Goal: Information Seeking & Learning: Learn about a topic

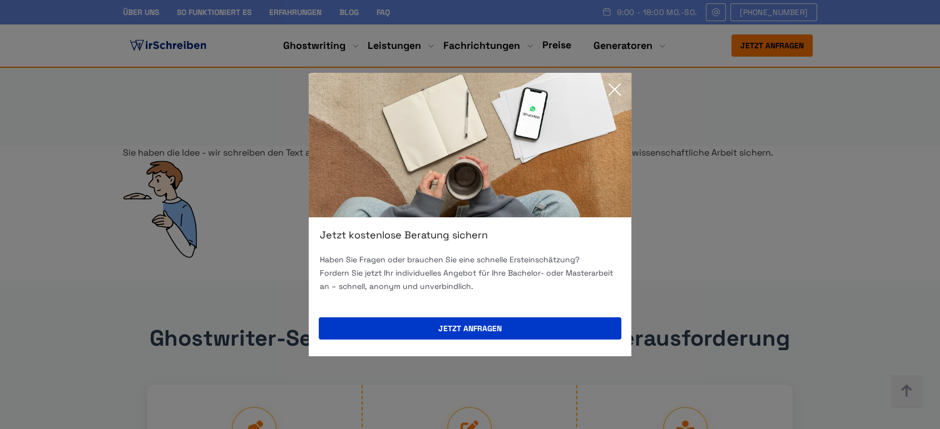
click at [621, 86] on icon at bounding box center [615, 89] width 22 height 22
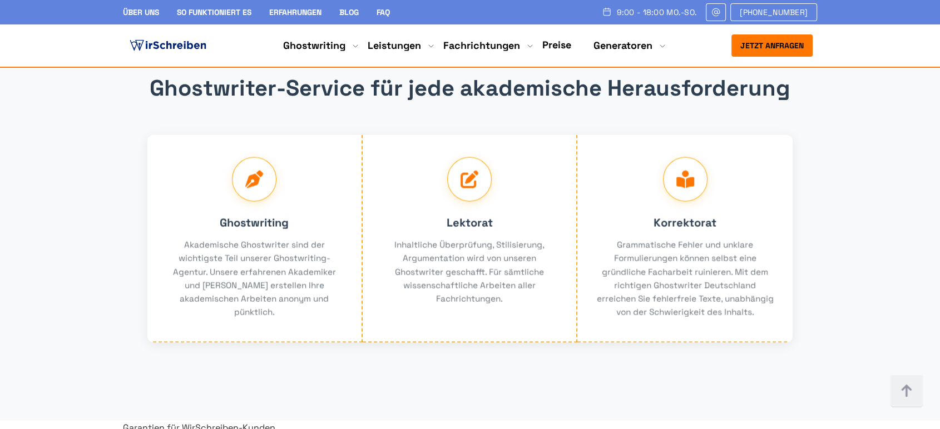
scroll to position [2097, 0]
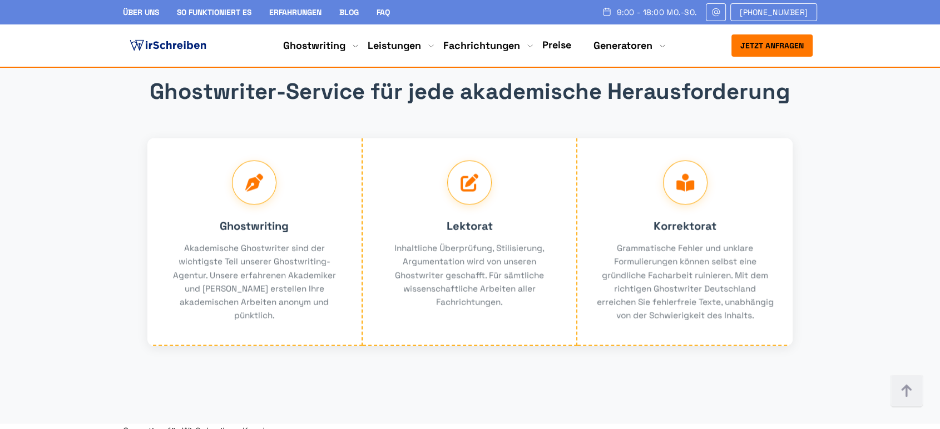
drag, startPoint x: 394, startPoint y: 235, endPoint x: 589, endPoint y: 236, distance: 195.3
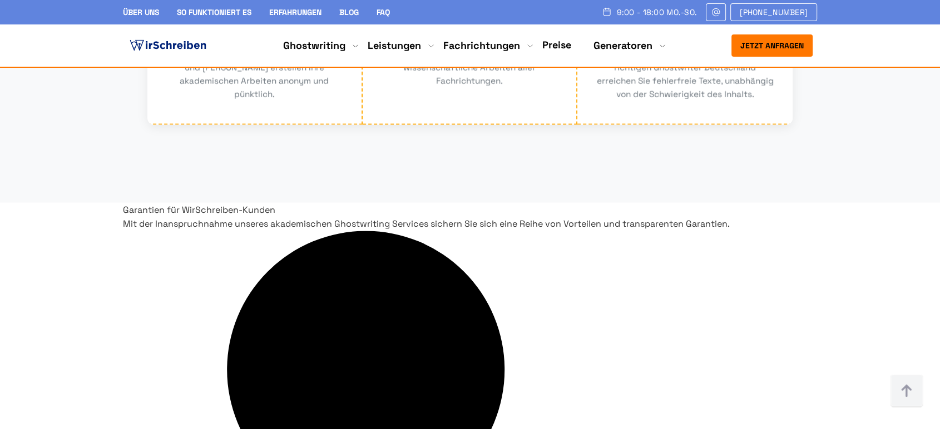
scroll to position [2282, 0]
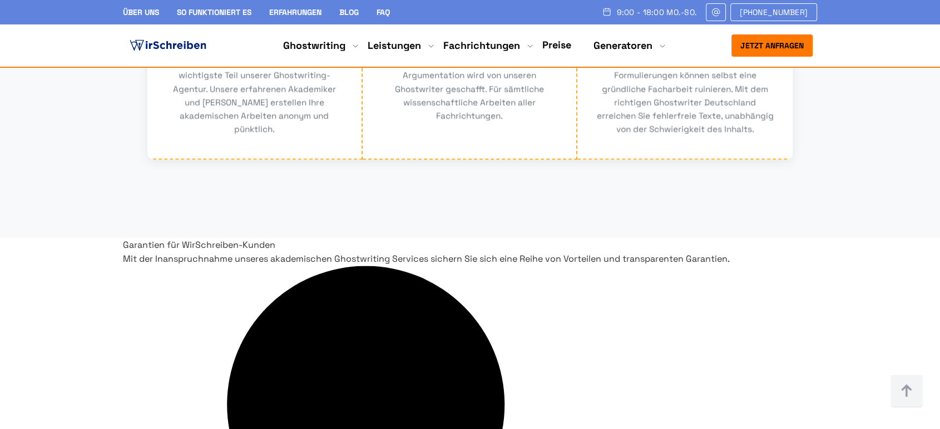
drag, startPoint x: 240, startPoint y: 290, endPoint x: 370, endPoint y: 299, distance: 130.0
copy h3 "Inklusive Leistungen"
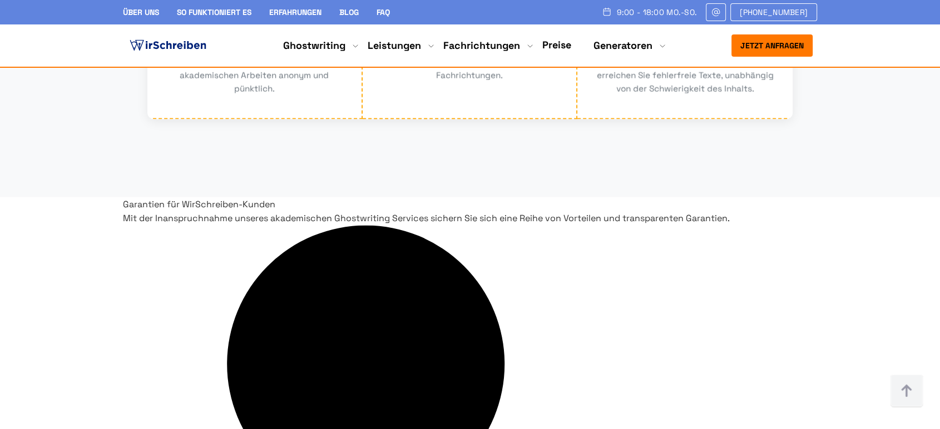
scroll to position [2344, 0]
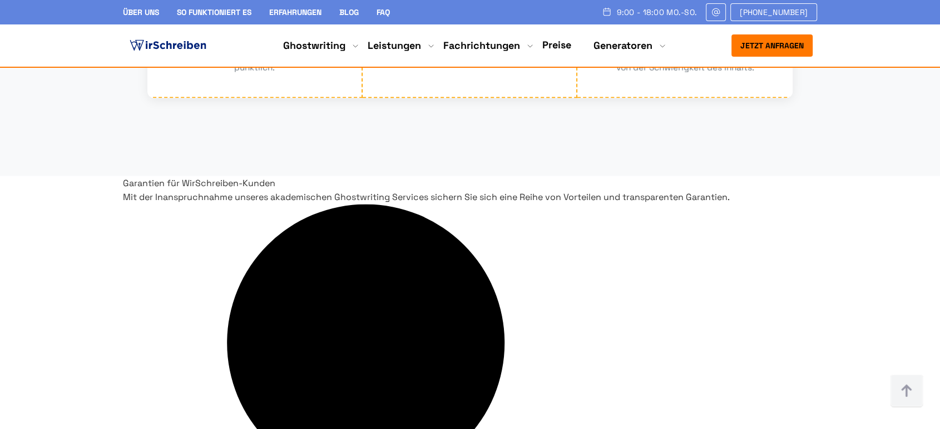
drag, startPoint x: 505, startPoint y: 230, endPoint x: 668, endPoint y: 247, distance: 164.4
copy h3 "Der Preis hängt von der Qualifikation des Autors ab"
drag, startPoint x: 254, startPoint y: 250, endPoint x: 384, endPoint y: 251, distance: 129.6
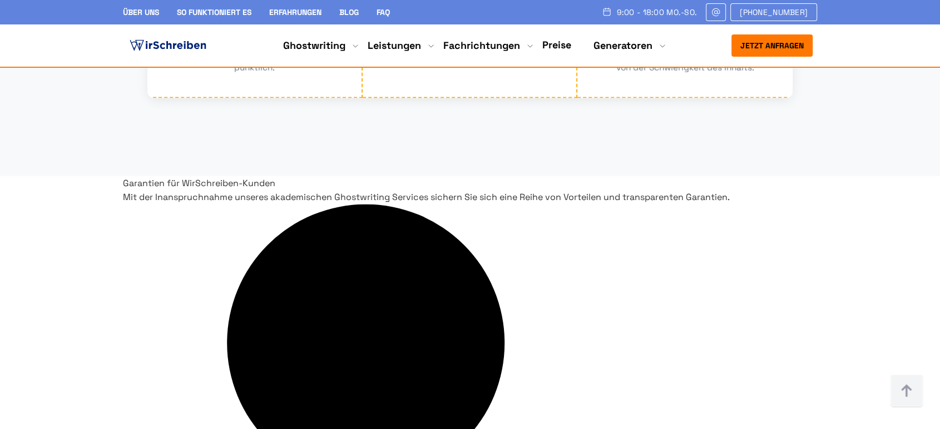
copy p "Das ist im Preis inbegriffen"
drag, startPoint x: 498, startPoint y: 274, endPoint x: 776, endPoint y: 315, distance: 280.5
copy p "Zusätzliche Leistungen bieten wir gegen Aufpreis an. Dazu gehören professionell…"
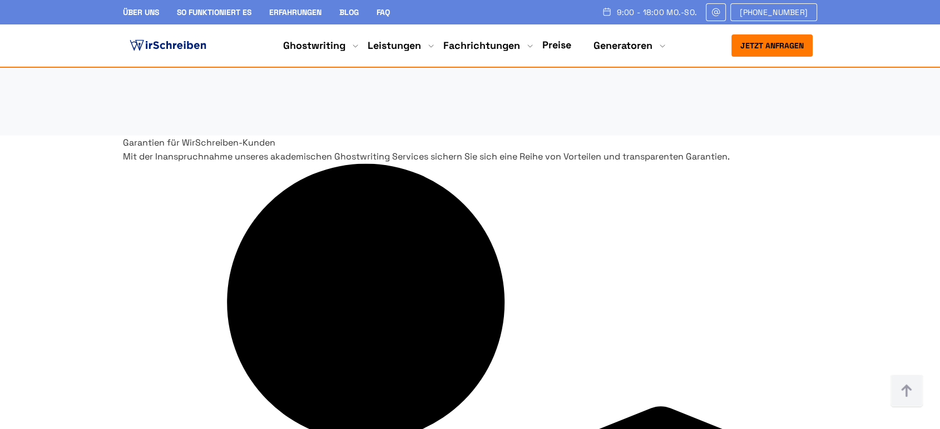
scroll to position [2406, 0]
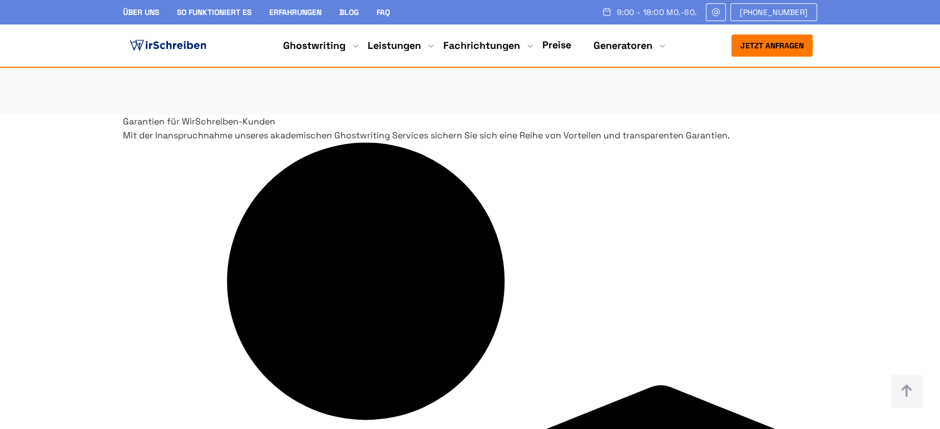
drag, startPoint x: 200, startPoint y: 234, endPoint x: 153, endPoint y: 234, distance: 47.3
drag, startPoint x: 216, startPoint y: 232, endPoint x: 156, endPoint y: 231, distance: 59.5
copy span "Deckblatt"
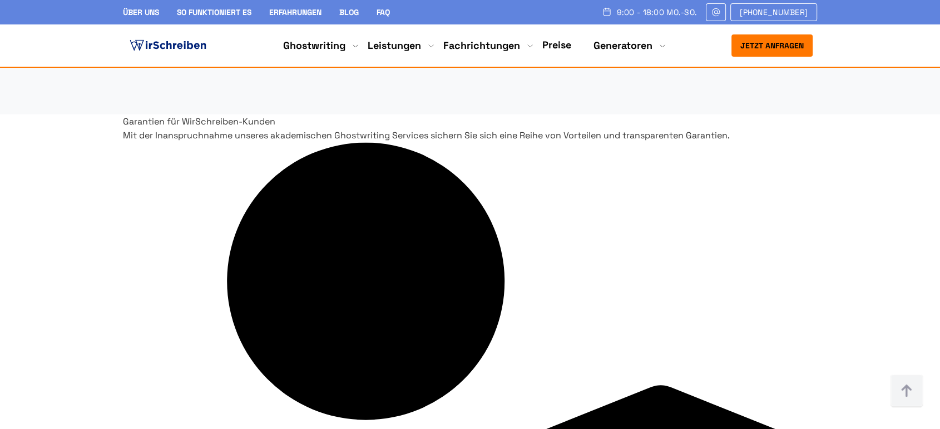
drag, startPoint x: 246, startPoint y: 260, endPoint x: 137, endPoint y: 257, distance: 109.1
copy span "Inhaltsverzeichnis"
drag, startPoint x: 157, startPoint y: 284, endPoint x: 281, endPoint y: 280, distance: 124.1
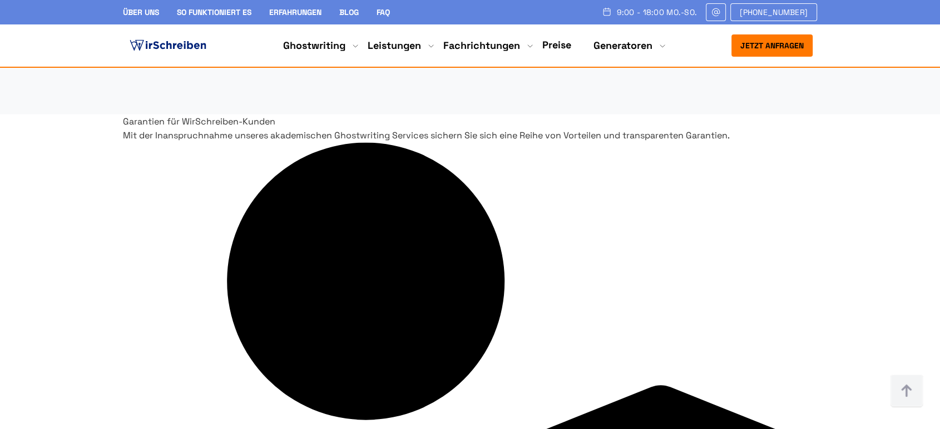
copy span "Plagiats- und KI-Reports"
drag, startPoint x: 269, startPoint y: 309, endPoint x: 151, endPoint y: 310, distance: 118.5
copy span "Unbegrenzte Revisionen"
drag, startPoint x: 215, startPoint y: 336, endPoint x: 157, endPoint y: 340, distance: 57.4
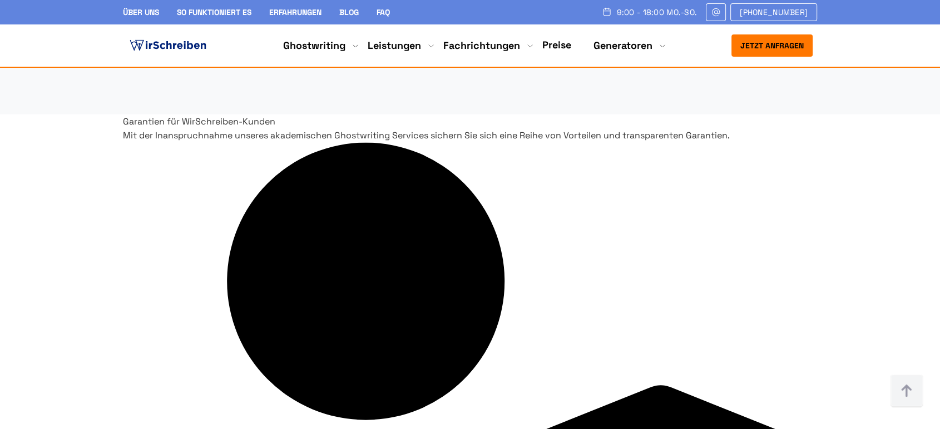
copy span "Betreuung"
drag, startPoint x: 432, startPoint y: 233, endPoint x: 403, endPoint y: 233, distance: 29.5
drag, startPoint x: 444, startPoint y: 261, endPoint x: 360, endPoint y: 262, distance: 84.0
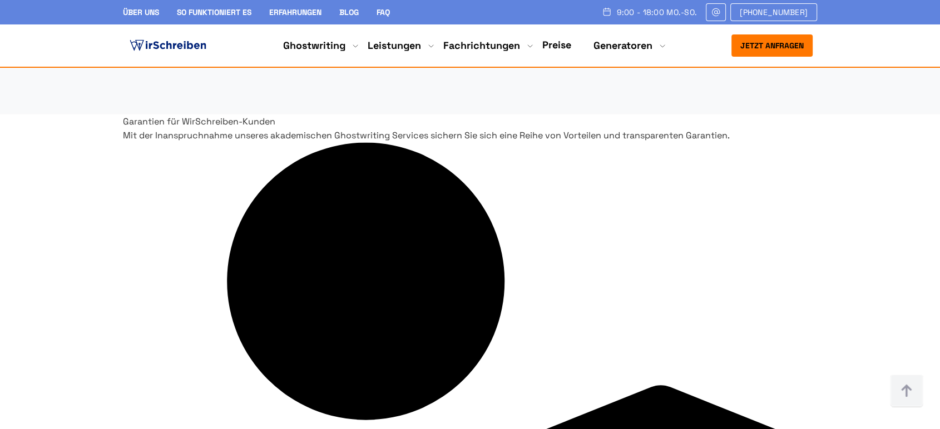
drag, startPoint x: 492, startPoint y: 292, endPoint x: 658, endPoint y: 288, distance: 165.3
copy span "Autor mit Bachelorabschluss"
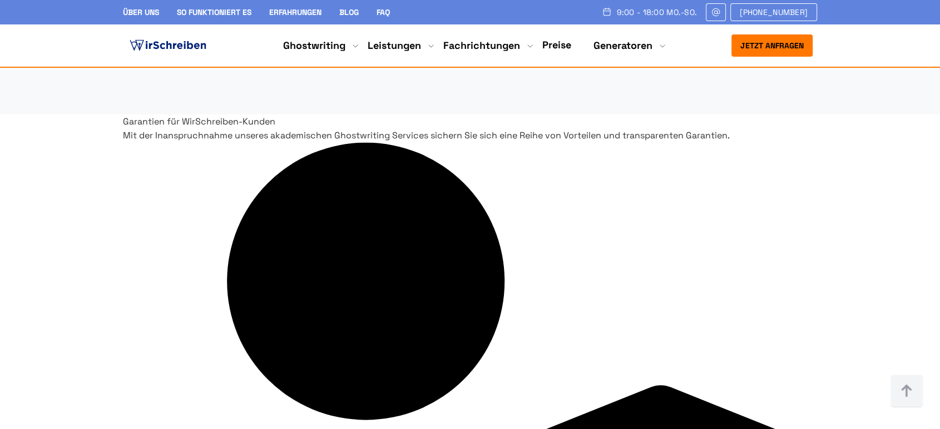
drag, startPoint x: 491, startPoint y: 315, endPoint x: 610, endPoint y: 315, distance: 119.0
drag, startPoint x: 492, startPoint y: 335, endPoint x: 595, endPoint y: 334, distance: 102.4
drag, startPoint x: 700, startPoint y: 293, endPoint x: 795, endPoint y: 294, distance: 94.6
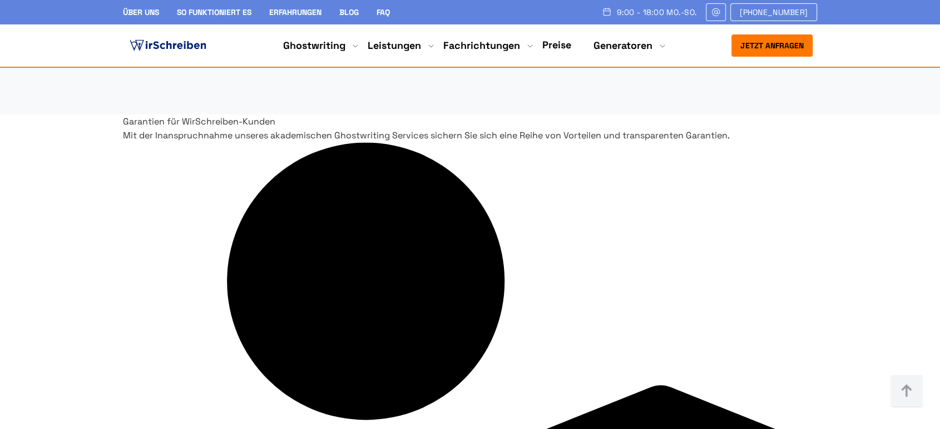
drag, startPoint x: 706, startPoint y: 315, endPoint x: 791, endPoint y: 315, distance: 84.6
drag, startPoint x: 706, startPoint y: 334, endPoint x: 780, endPoint y: 341, distance: 74.8
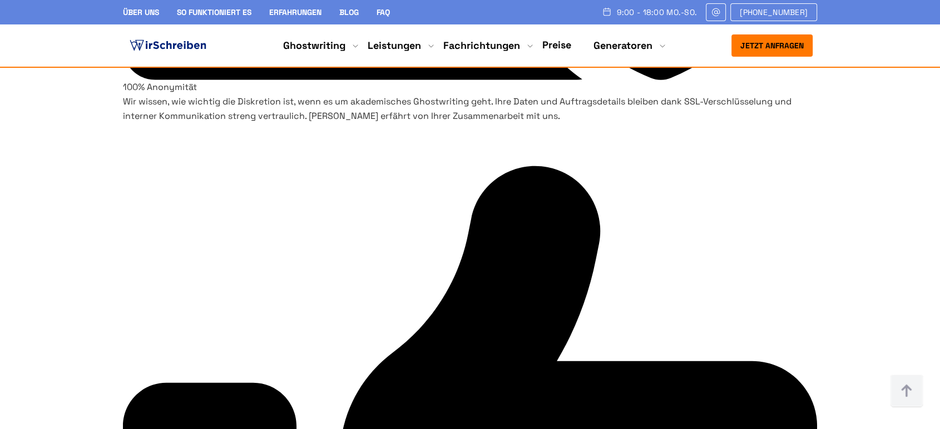
scroll to position [2900, 0]
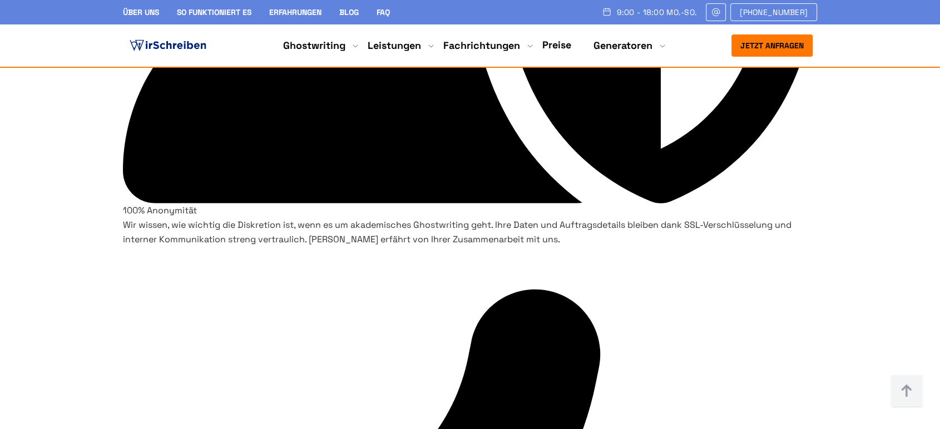
drag, startPoint x: 621, startPoint y: 195, endPoint x: 171, endPoint y: 175, distance: 450.5
drag, startPoint x: 416, startPoint y: 252, endPoint x: 526, endPoint y: 249, distance: 110.7
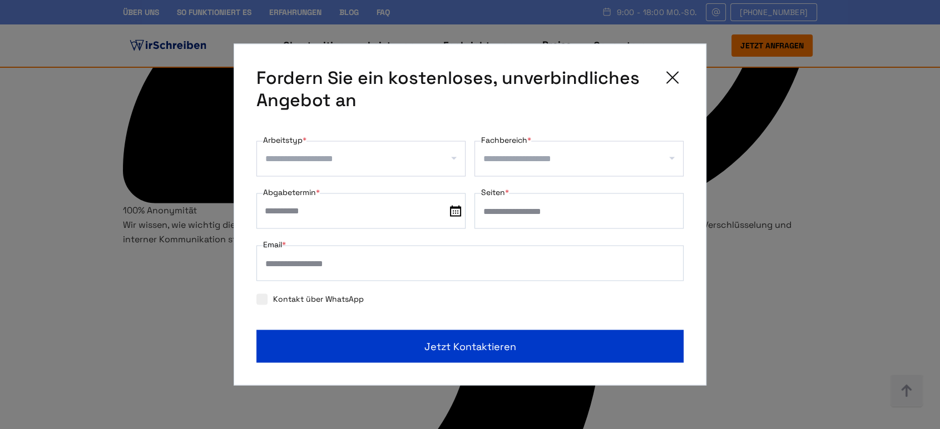
click at [676, 76] on icon at bounding box center [672, 78] width 22 height 22
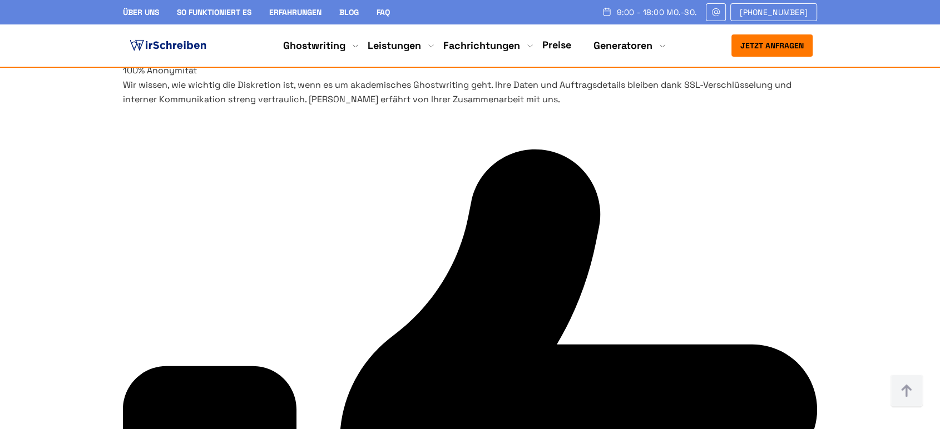
scroll to position [2962, 0]
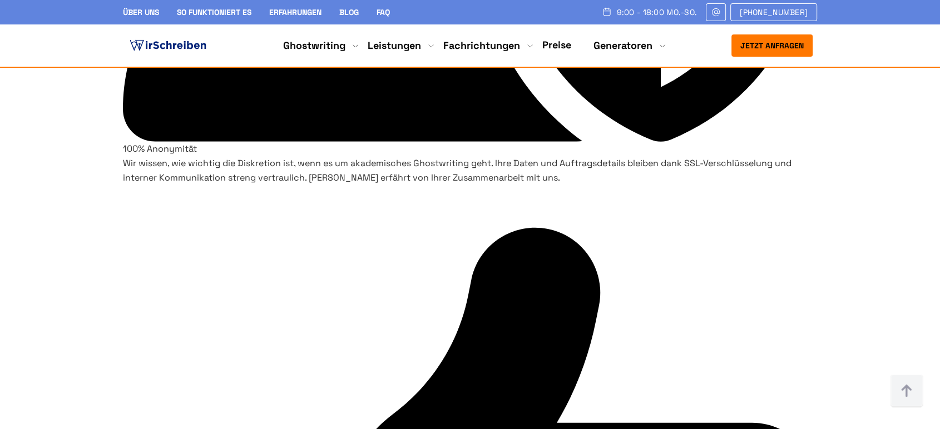
drag, startPoint x: 153, startPoint y: 296, endPoint x: 948, endPoint y: 292, distance: 795.5
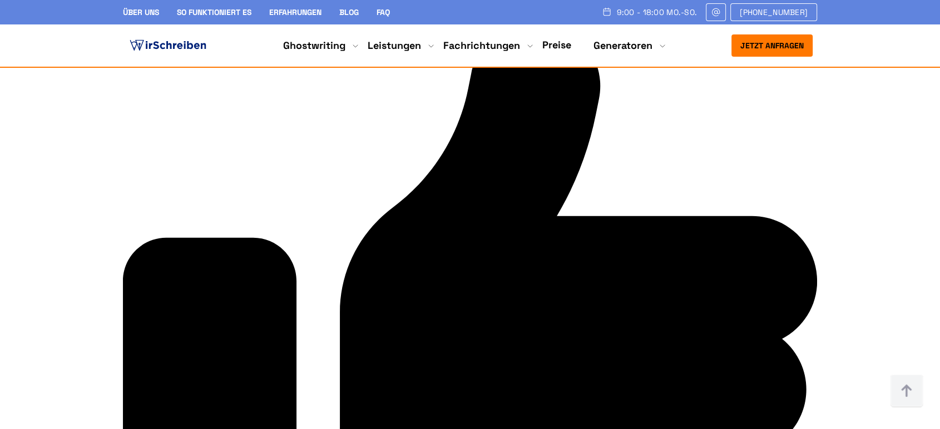
scroll to position [3147, 0]
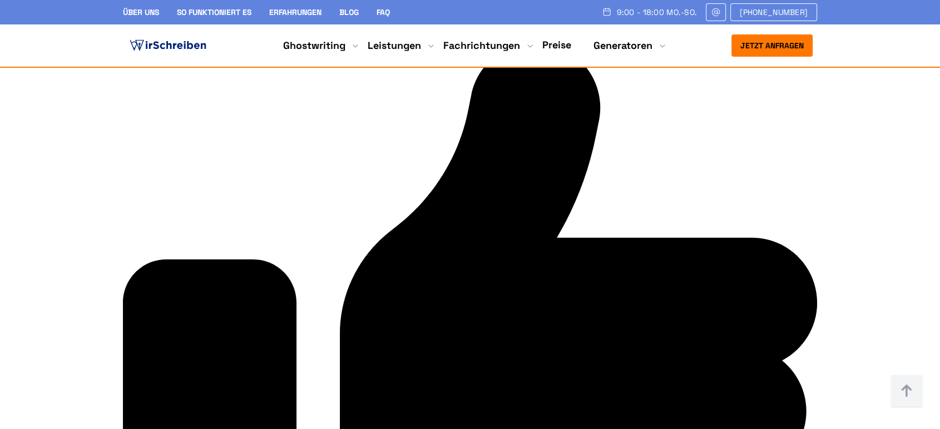
drag, startPoint x: 221, startPoint y: 251, endPoint x: 307, endPoint y: 261, distance: 86.8
drag, startPoint x: 289, startPoint y: 252, endPoint x: 222, endPoint y: 254, distance: 67.3
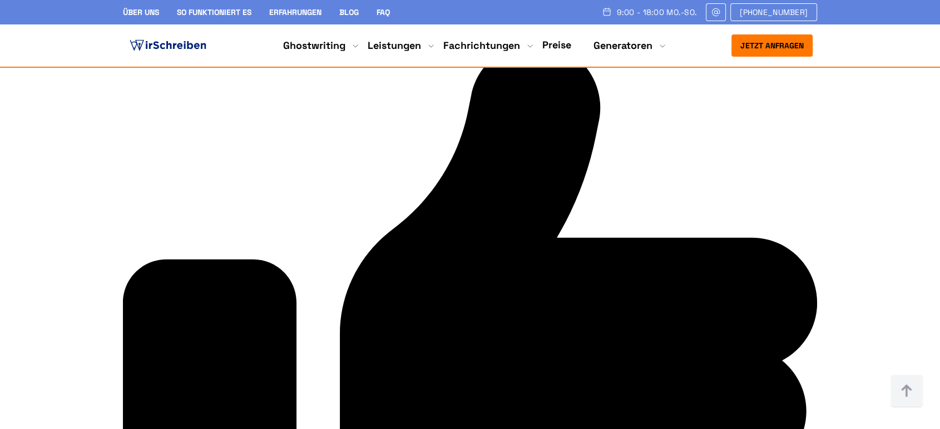
drag, startPoint x: 446, startPoint y: 254, endPoint x: 514, endPoint y: 254, distance: 67.9
drag, startPoint x: 651, startPoint y: 246, endPoint x: 725, endPoint y: 256, distance: 75.2
drag, startPoint x: 180, startPoint y: 274, endPoint x: 324, endPoint y: 329, distance: 153.7
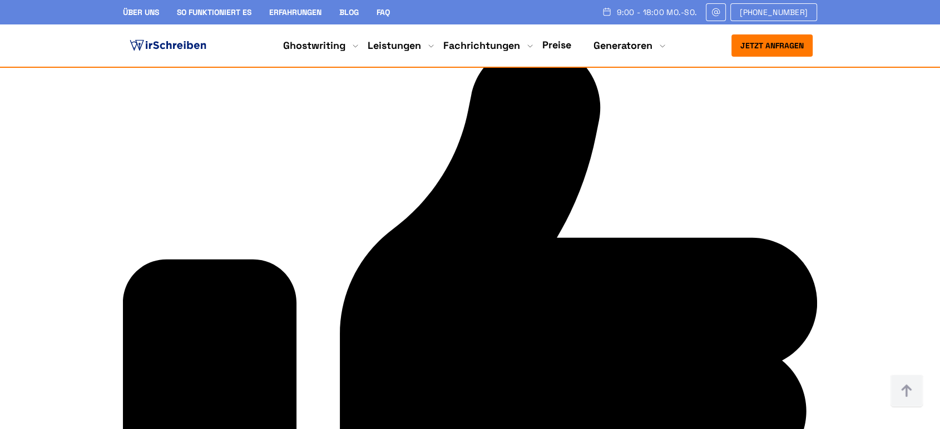
drag, startPoint x: 394, startPoint y: 274, endPoint x: 520, endPoint y: 335, distance: 139.6
drag, startPoint x: 616, startPoint y: 275, endPoint x: 756, endPoint y: 350, distance: 159.0
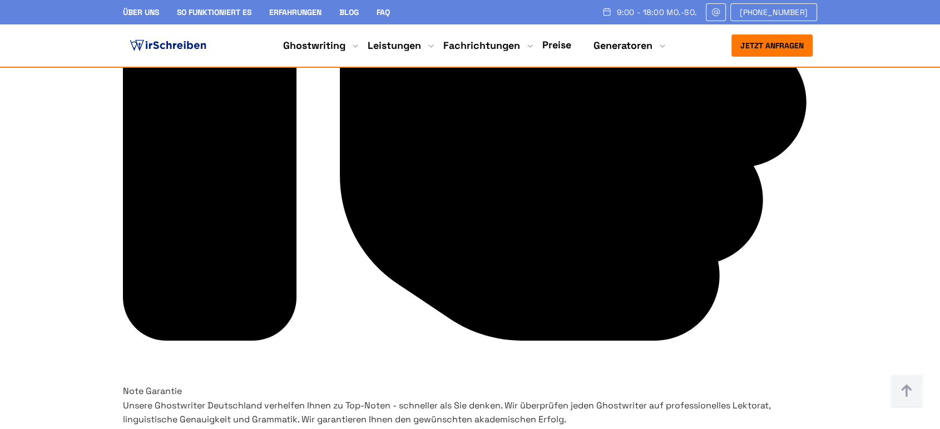
drag, startPoint x: 509, startPoint y: 204, endPoint x: 725, endPoint y: 206, distance: 216.4
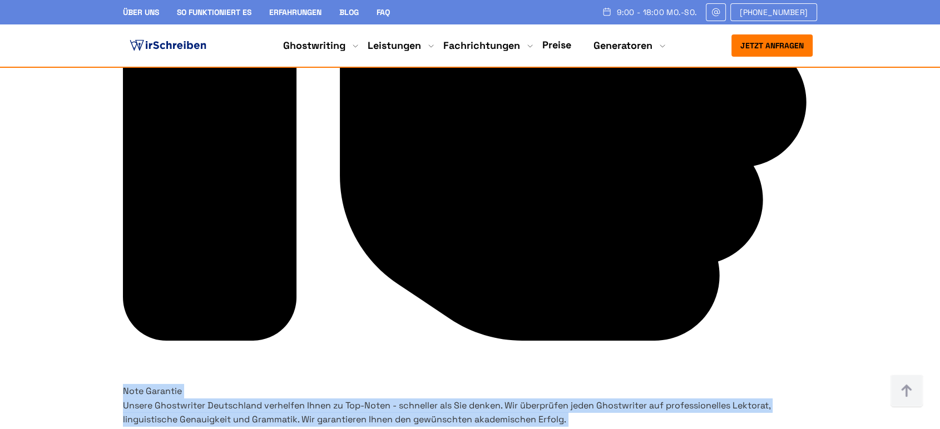
drag, startPoint x: 166, startPoint y: 234, endPoint x: 595, endPoint y: 261, distance: 429.8
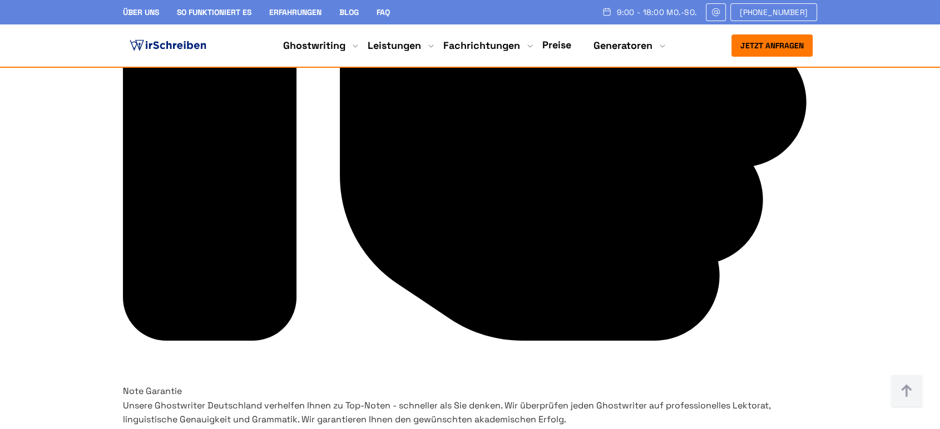
drag, startPoint x: 512, startPoint y: 251, endPoint x: 171, endPoint y: 230, distance: 341.6
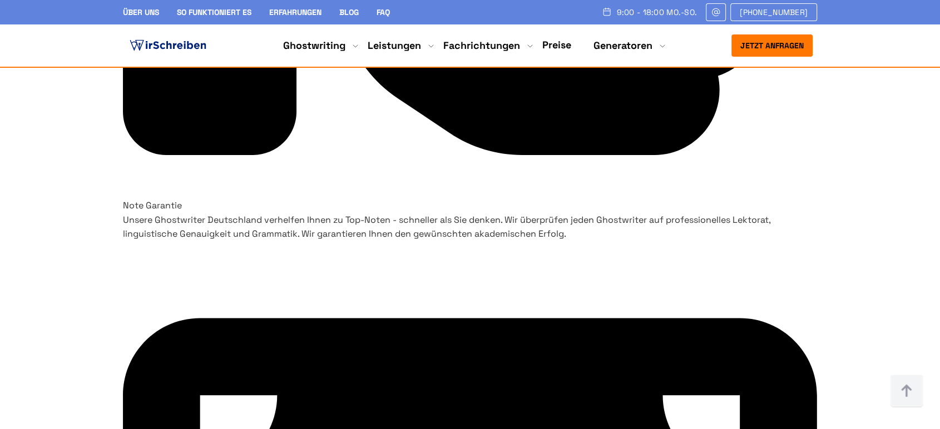
scroll to position [3642, 0]
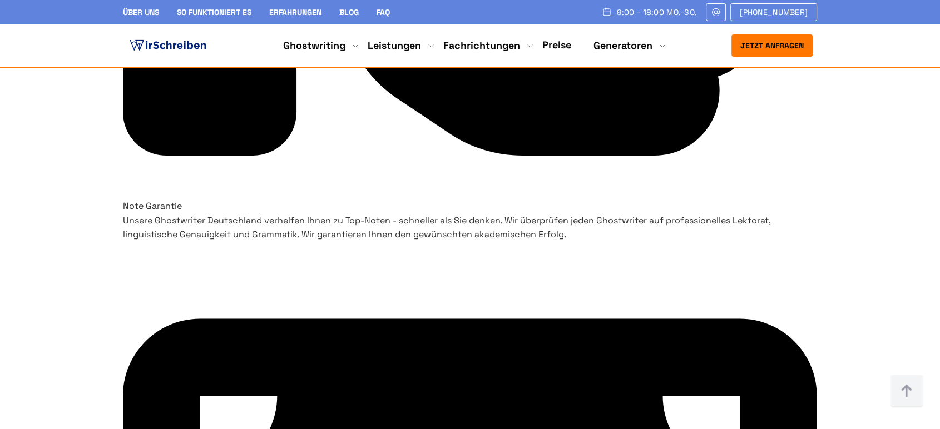
drag, startPoint x: 191, startPoint y: 210, endPoint x: 308, endPoint y: 216, distance: 116.5
drag, startPoint x: 423, startPoint y: 206, endPoint x: 520, endPoint y: 213, distance: 96.5
click at [520, 213] on h3 "Note Garantie" at bounding box center [470, 206] width 694 height 14
drag, startPoint x: 626, startPoint y: 204, endPoint x: 786, endPoint y: 210, distance: 160.3
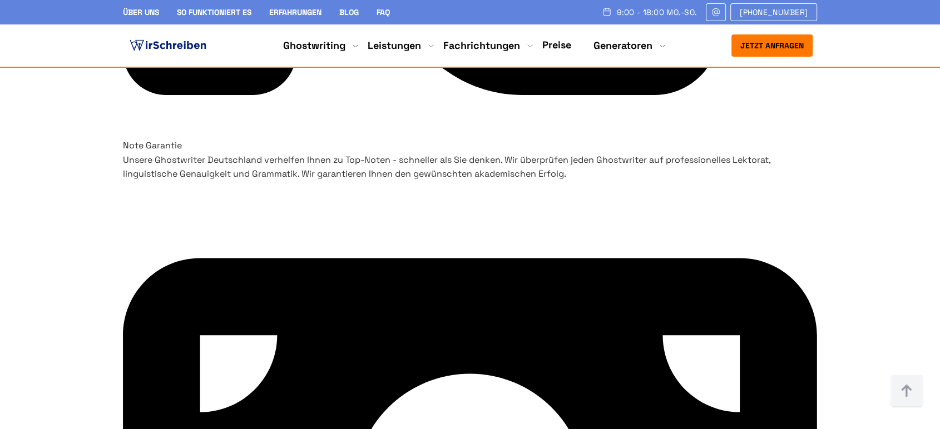
scroll to position [3765, 0]
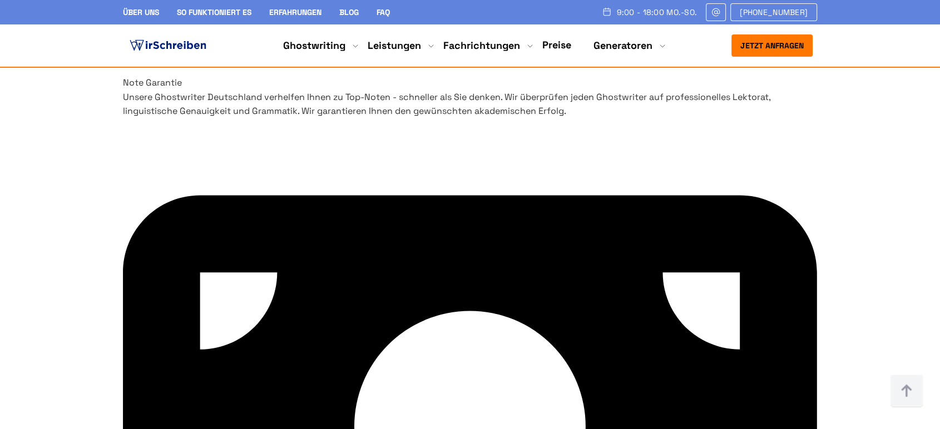
drag, startPoint x: 166, startPoint y: 360, endPoint x: 332, endPoint y: 365, distance: 165.3
drag, startPoint x: 390, startPoint y: 364, endPoint x: 555, endPoint y: 359, distance: 164.2
drag, startPoint x: 641, startPoint y: 360, endPoint x: 779, endPoint y: 355, distance: 137.5
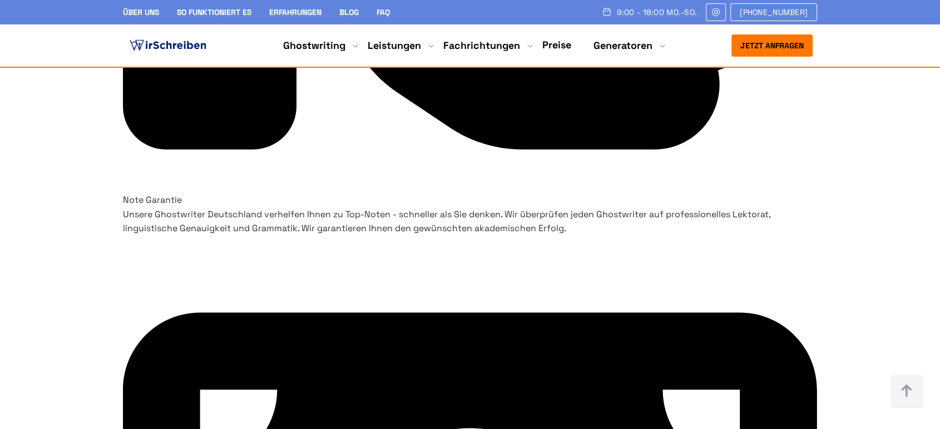
scroll to position [3642, 0]
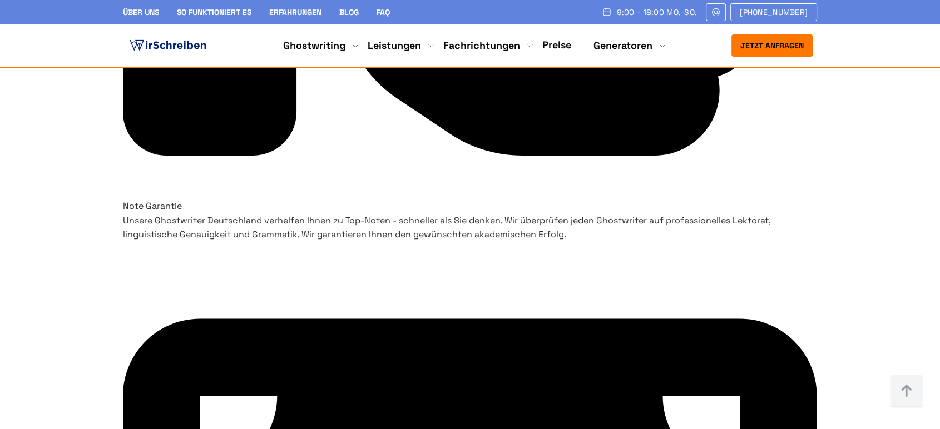
drag, startPoint x: 168, startPoint y: 230, endPoint x: 317, endPoint y: 339, distance: 184.7
drag, startPoint x: 441, startPoint y: 209, endPoint x: 515, endPoint y: 207, distance: 73.4
click at [515, 207] on h3 "Note Garantie" at bounding box center [470, 206] width 694 height 14
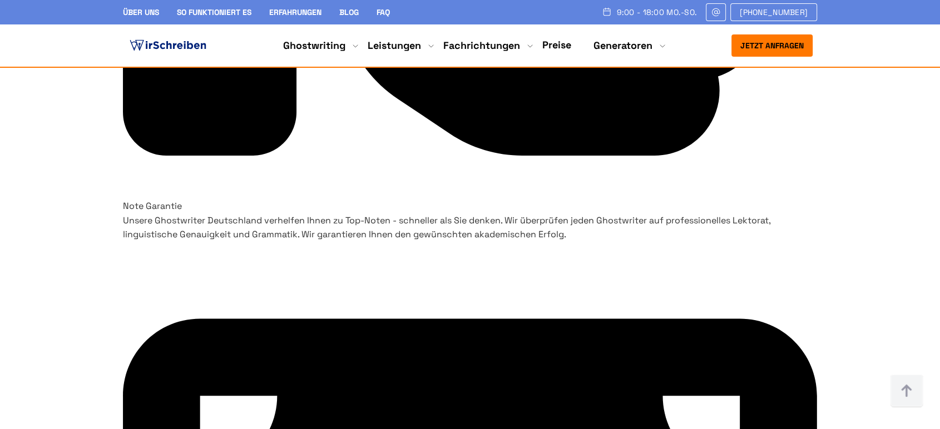
drag, startPoint x: 634, startPoint y: 210, endPoint x: 770, endPoint y: 209, distance: 135.7
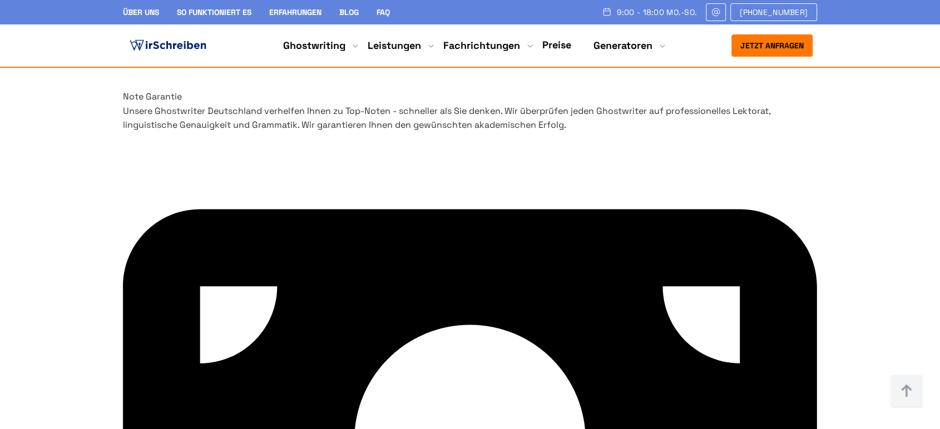
scroll to position [3765, 0]
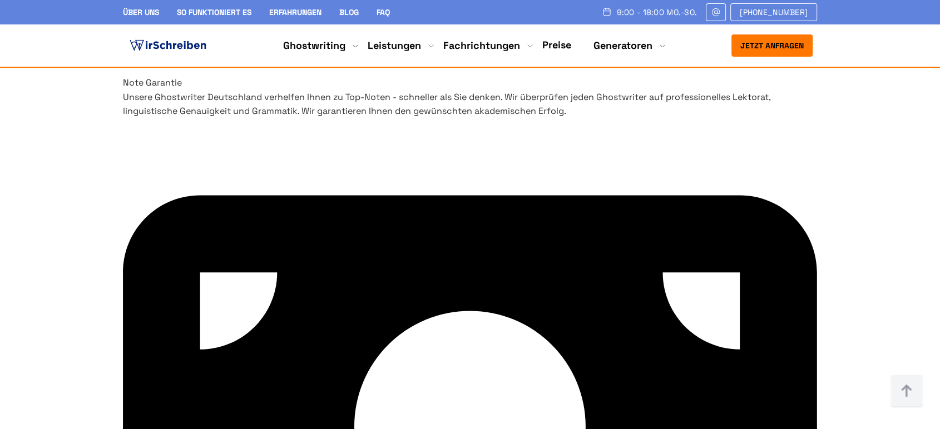
drag, startPoint x: 162, startPoint y: 365, endPoint x: 342, endPoint y: 369, distance: 179.7
drag, startPoint x: 398, startPoint y: 102, endPoint x: 533, endPoint y: 232, distance: 187.7
drag, startPoint x: 611, startPoint y: 106, endPoint x: 770, endPoint y: 234, distance: 204.9
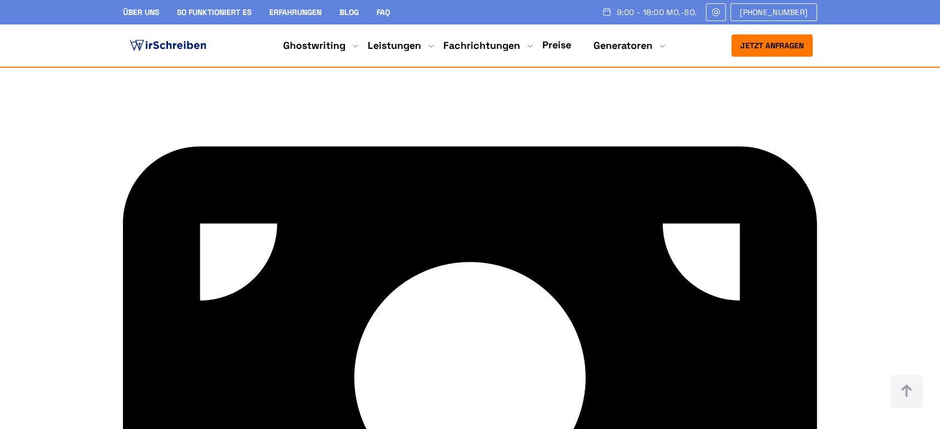
scroll to position [3951, 0]
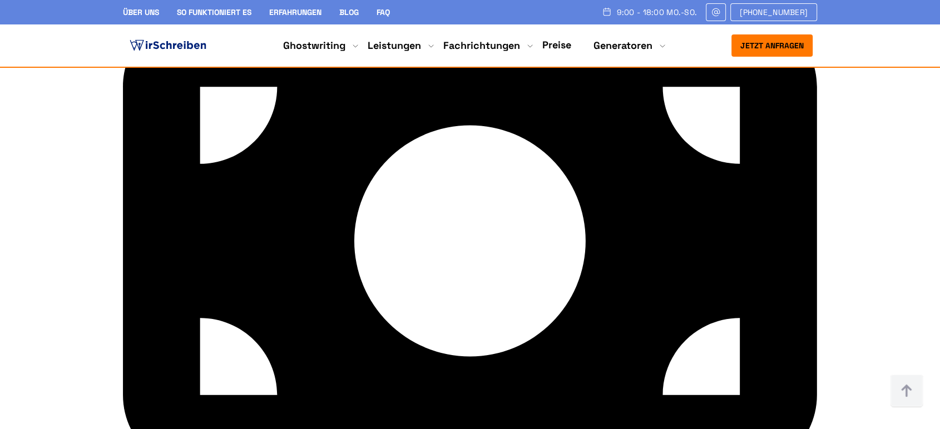
drag, startPoint x: 182, startPoint y: 198, endPoint x: 329, endPoint y: 337, distance: 202.3
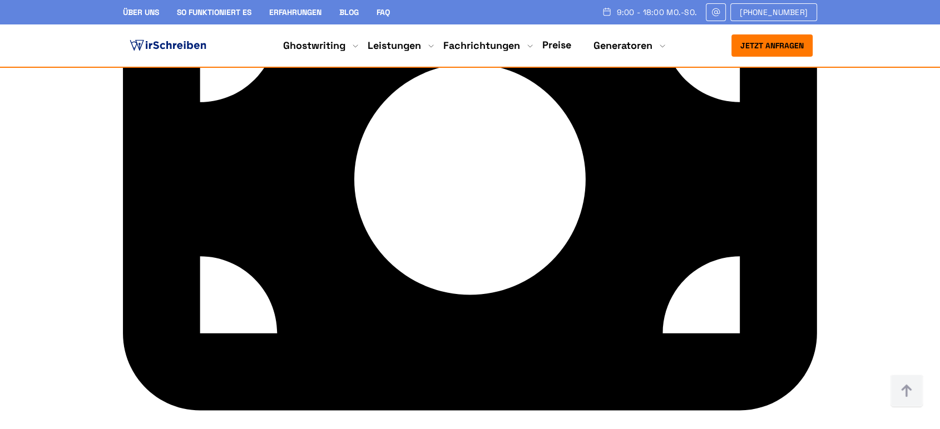
drag, startPoint x: 396, startPoint y: 115, endPoint x: 545, endPoint y: 119, distance: 149.7
drag, startPoint x: 424, startPoint y: 157, endPoint x: 537, endPoint y: 298, distance: 180.0
drag, startPoint x: 389, startPoint y: 111, endPoint x: 543, endPoint y: 115, distance: 154.1
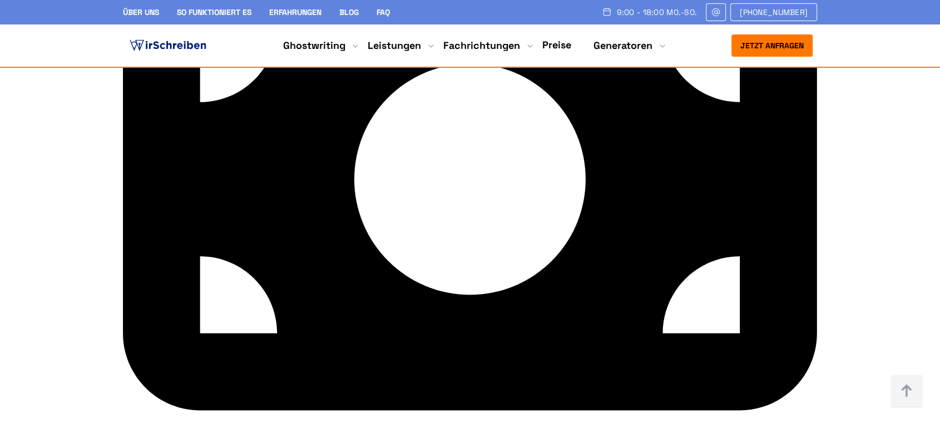
drag, startPoint x: 635, startPoint y: 112, endPoint x: 757, endPoint y: 117, distance: 121.4
drag, startPoint x: 606, startPoint y: 138, endPoint x: 720, endPoint y: 293, distance: 192.1
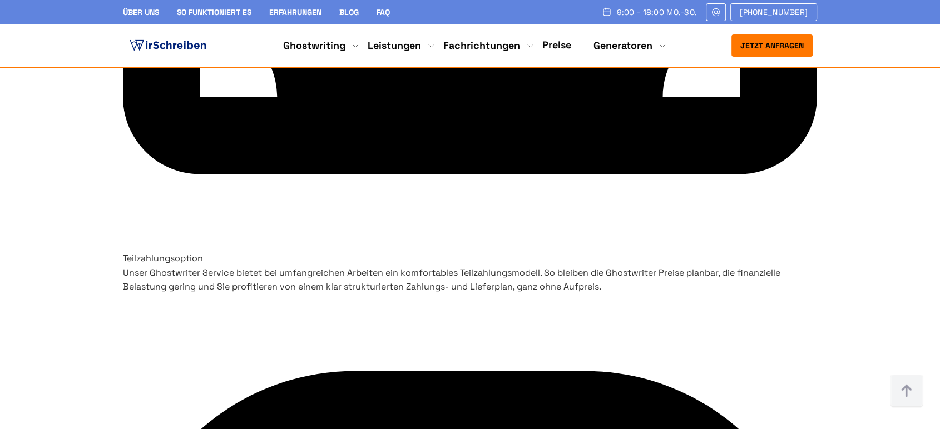
scroll to position [4322, 0]
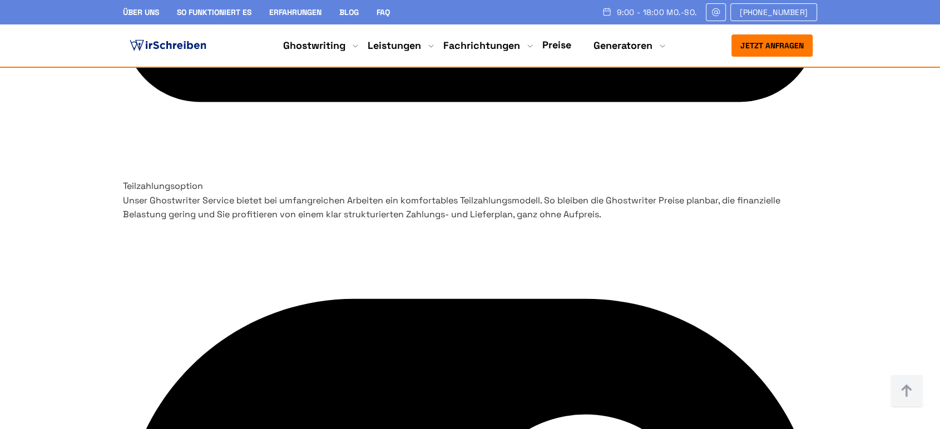
drag, startPoint x: 265, startPoint y: 106, endPoint x: 697, endPoint y: 107, distance: 432.2
drag, startPoint x: 379, startPoint y: 249, endPoint x: 450, endPoint y: 251, distance: 70.7
drag, startPoint x: 587, startPoint y: 155, endPoint x: 625, endPoint y: 157, distance: 37.9
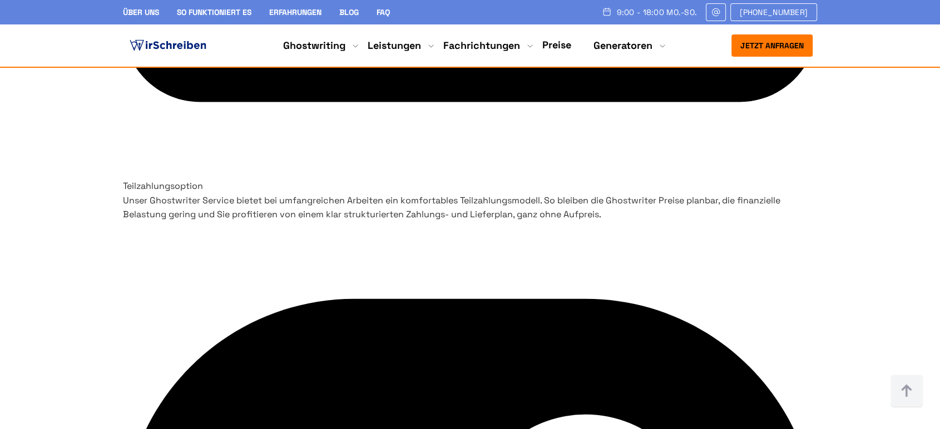
drag, startPoint x: 584, startPoint y: 155, endPoint x: 617, endPoint y: 159, distance: 33.7
drag, startPoint x: 749, startPoint y: 244, endPoint x: 789, endPoint y: 248, distance: 40.2
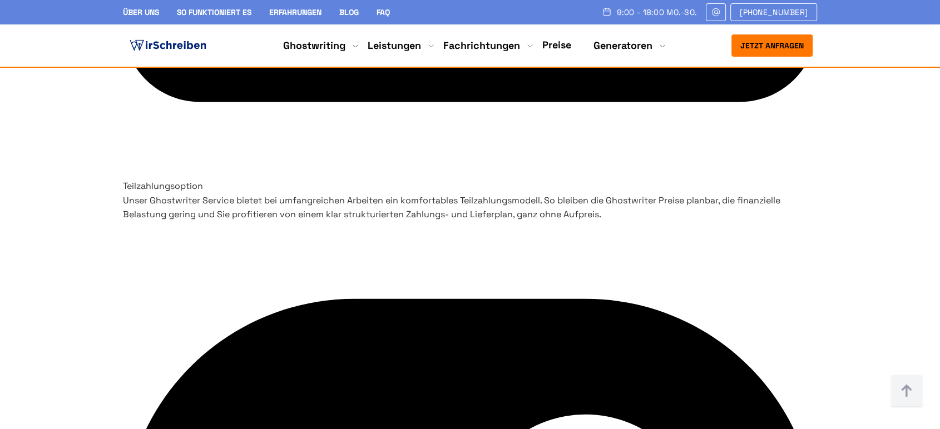
drag, startPoint x: 170, startPoint y: 208, endPoint x: 280, endPoint y: 211, distance: 110.2
drag, startPoint x: 340, startPoint y: 208, endPoint x: 432, endPoint y: 212, distance: 91.9
drag, startPoint x: 490, startPoint y: 205, endPoint x: 611, endPoint y: 206, distance: 121.8
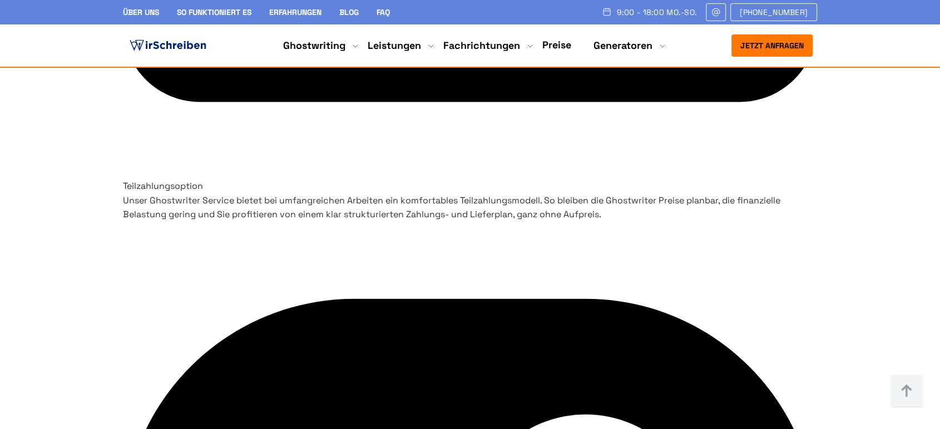
drag, startPoint x: 486, startPoint y: 204, endPoint x: 623, endPoint y: 201, distance: 137.4
drag, startPoint x: 689, startPoint y: 209, endPoint x: 760, endPoint y: 207, distance: 71.2
